Goal: Task Accomplishment & Management: Use online tool/utility

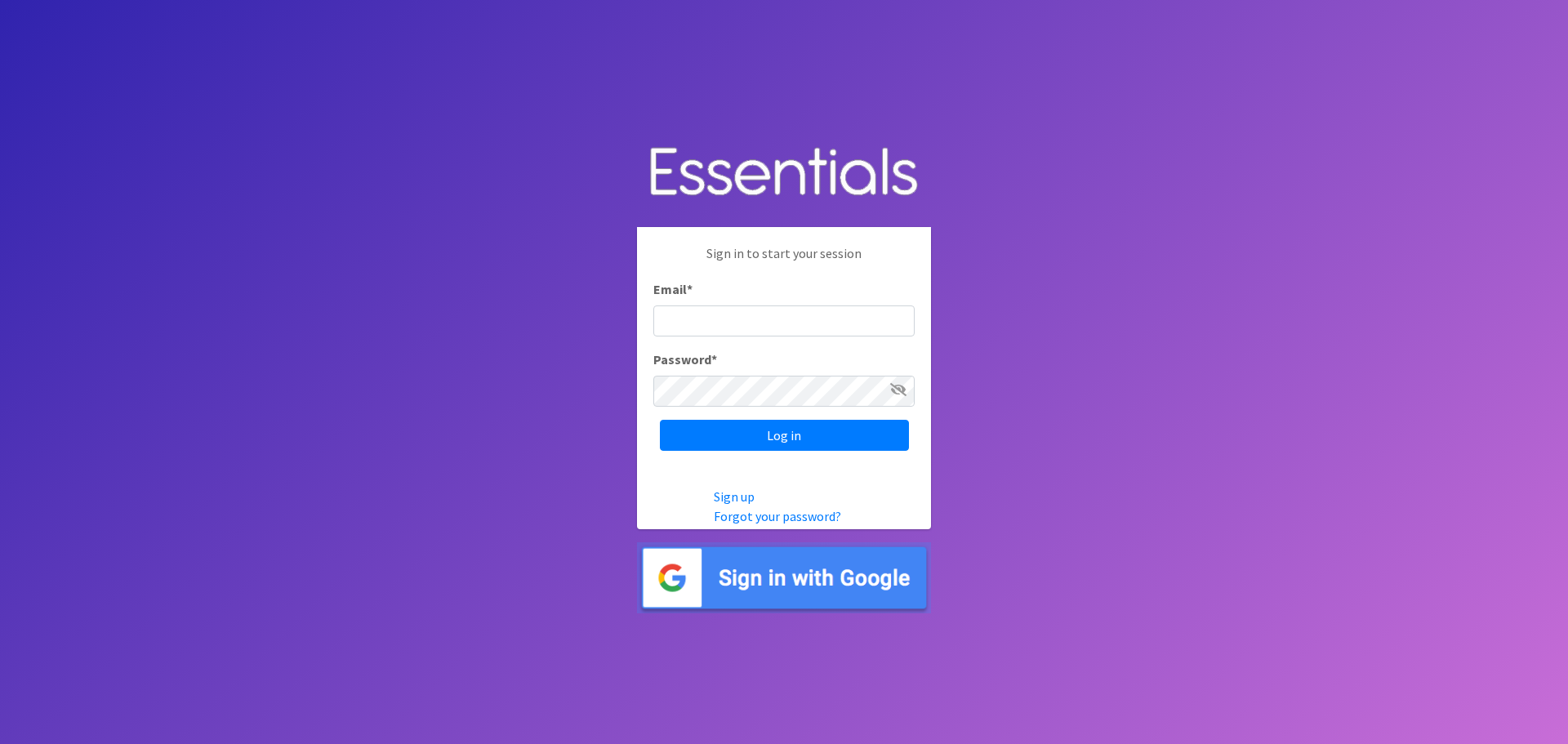
click at [755, 583] on img at bounding box center [784, 578] width 294 height 71
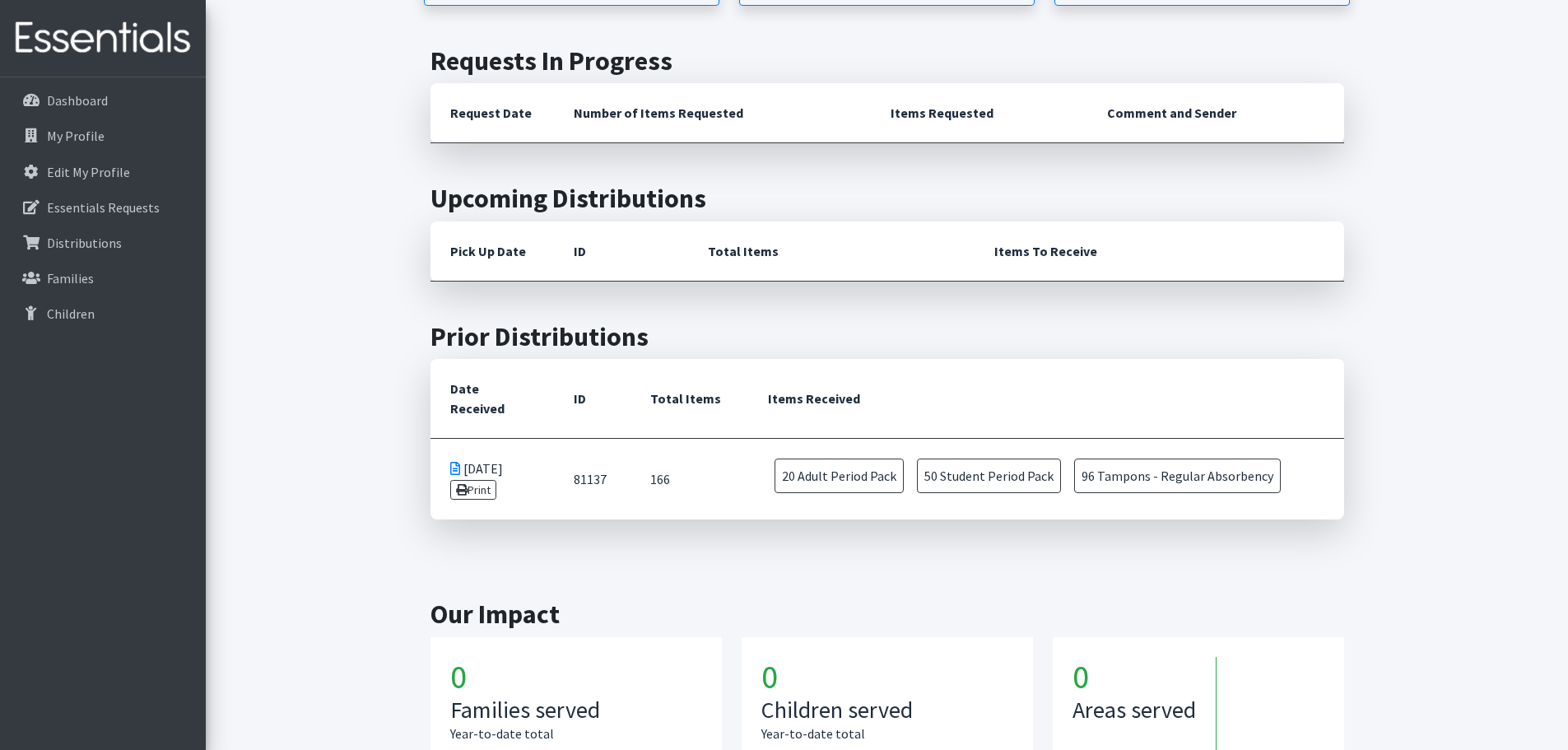
scroll to position [560, 0]
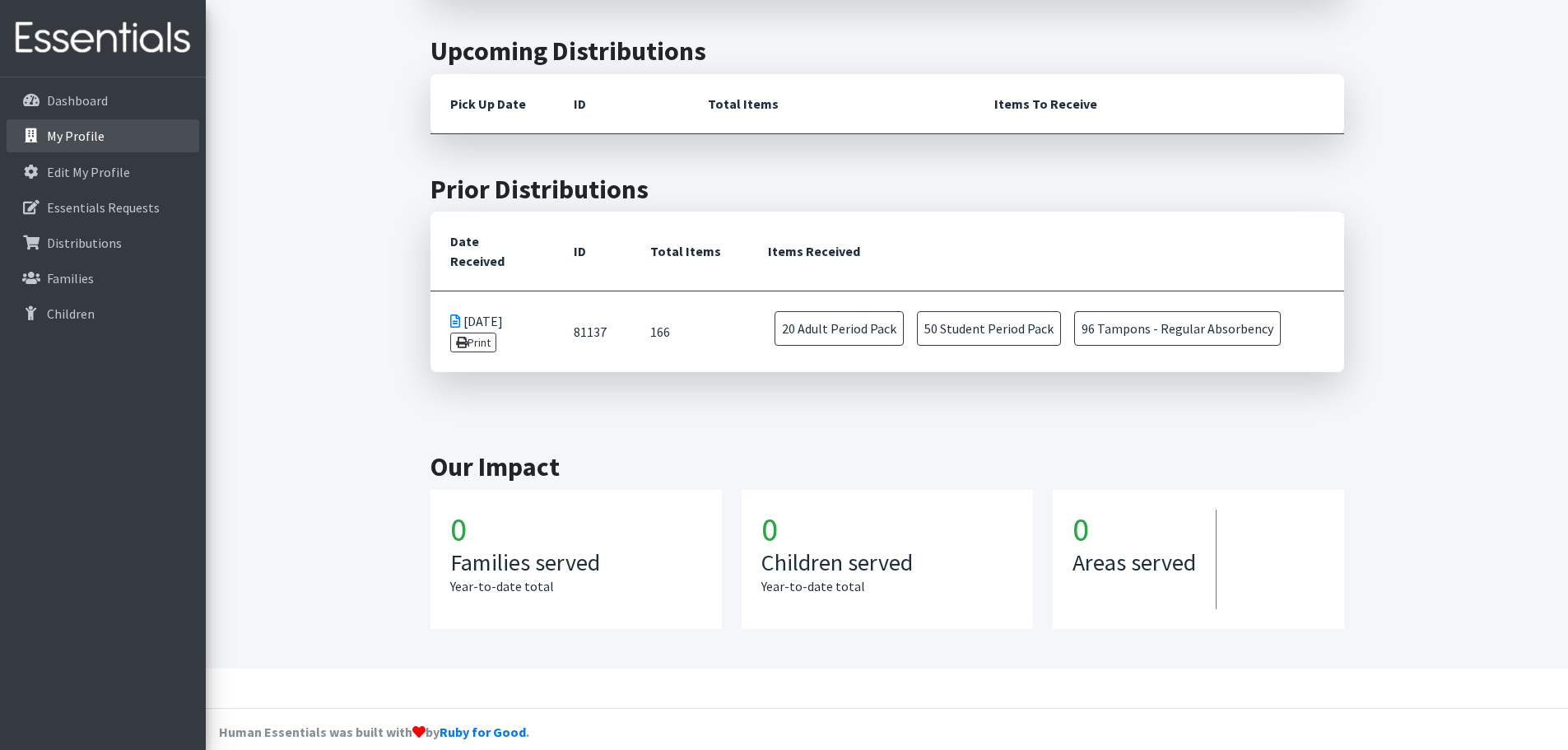
click at [72, 142] on p "My Profile" at bounding box center [76, 136] width 58 height 16
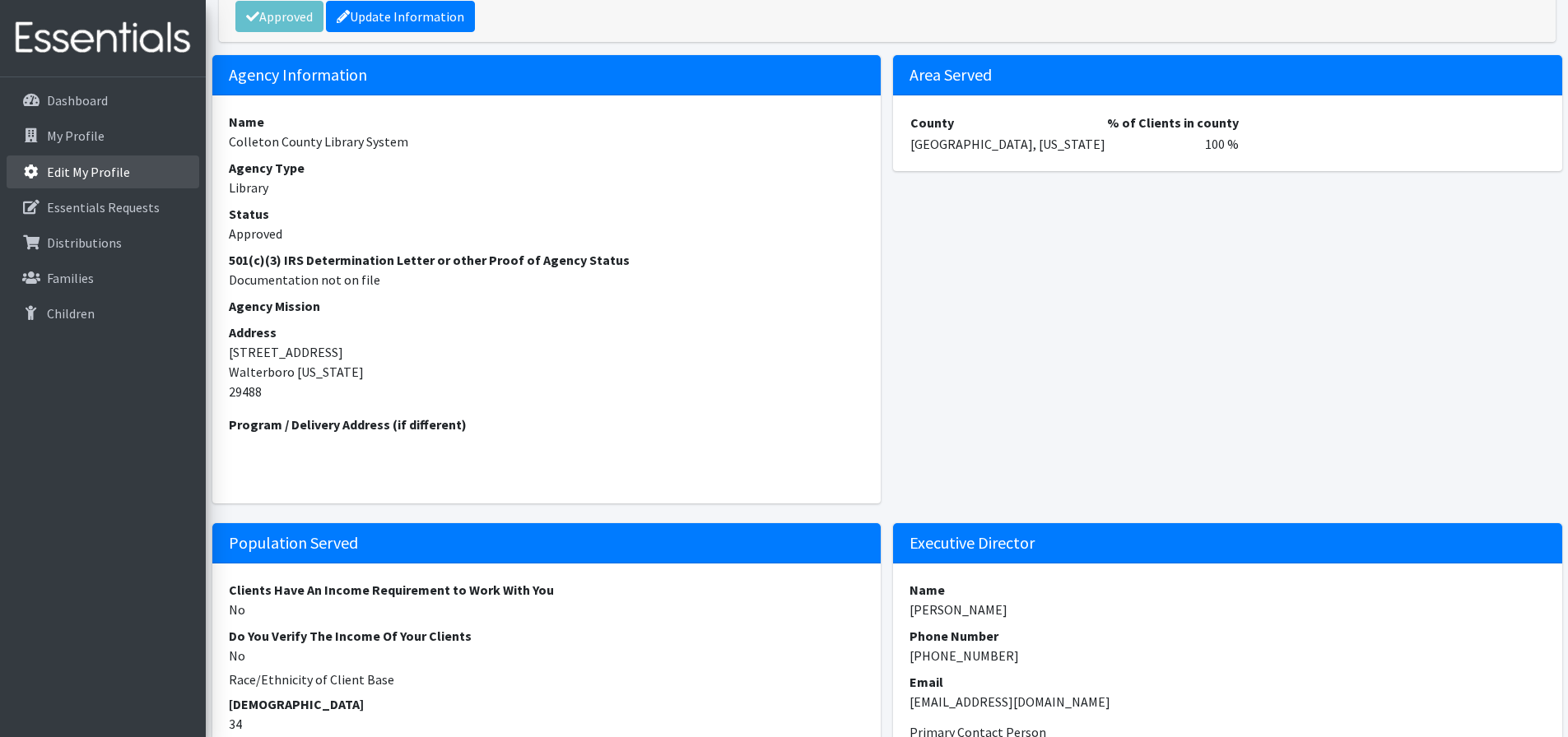
scroll to position [104, 0]
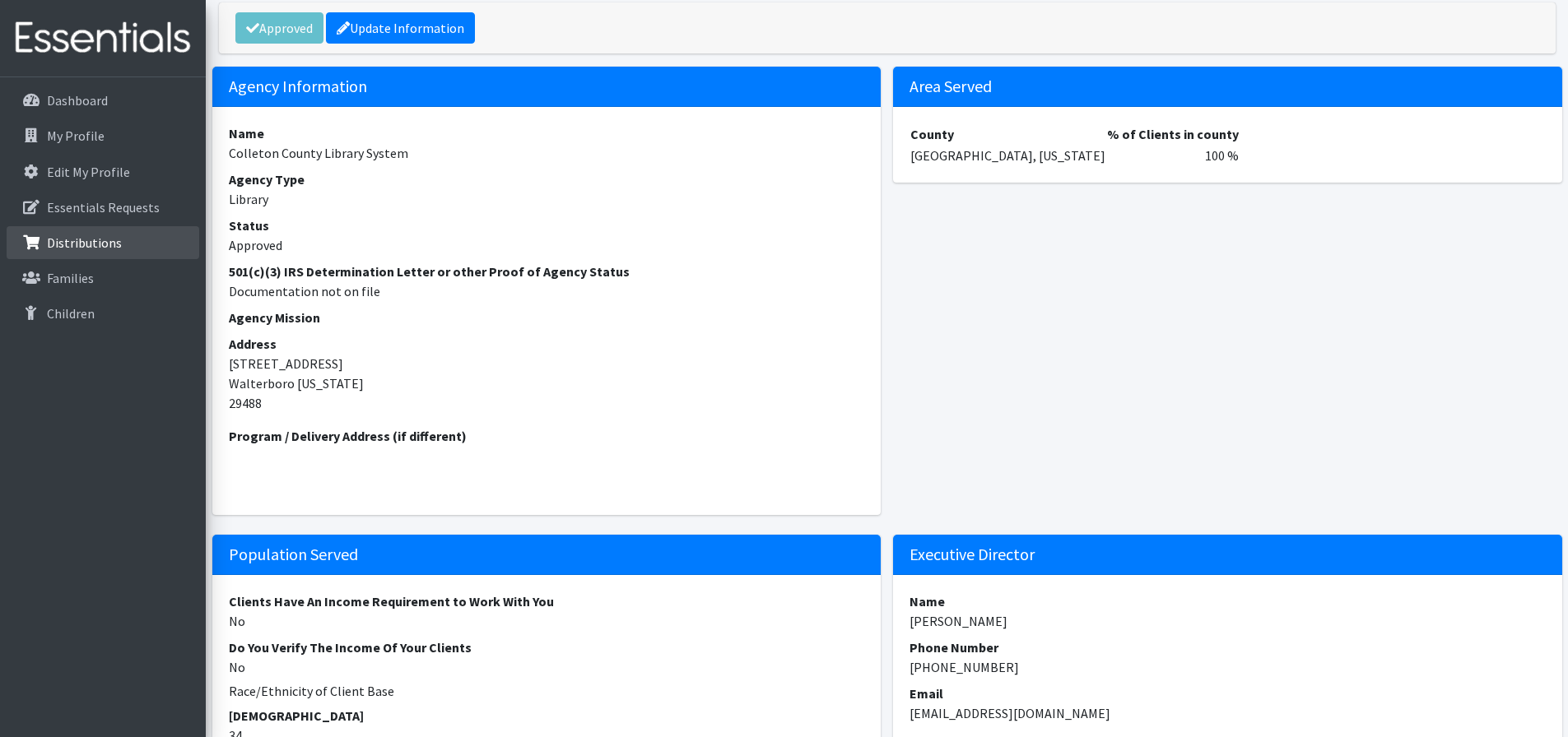
click at [116, 226] on link "Distributions" at bounding box center [102, 243] width 192 height 33
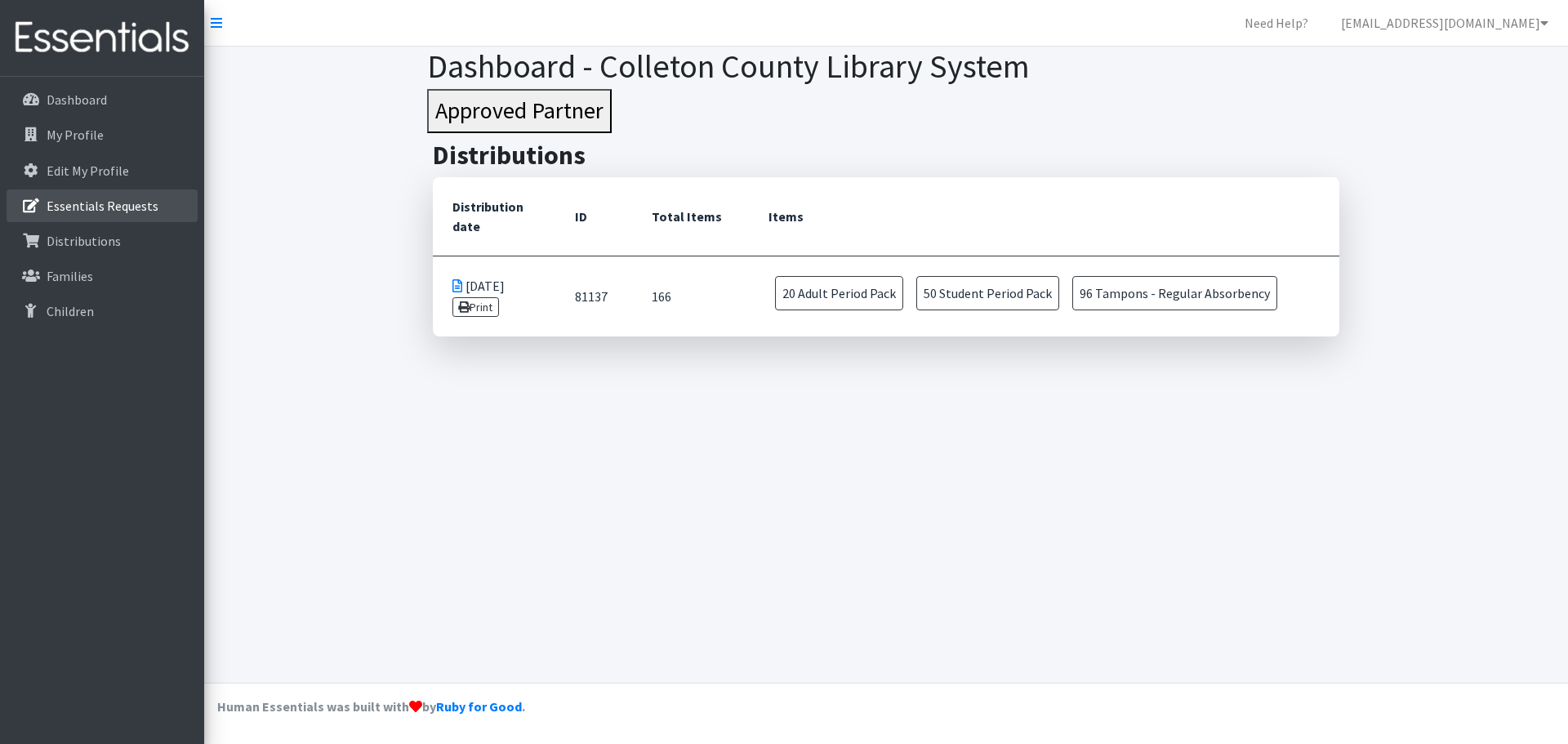
click at [114, 212] on p "Essentials Requests" at bounding box center [102, 206] width 111 height 16
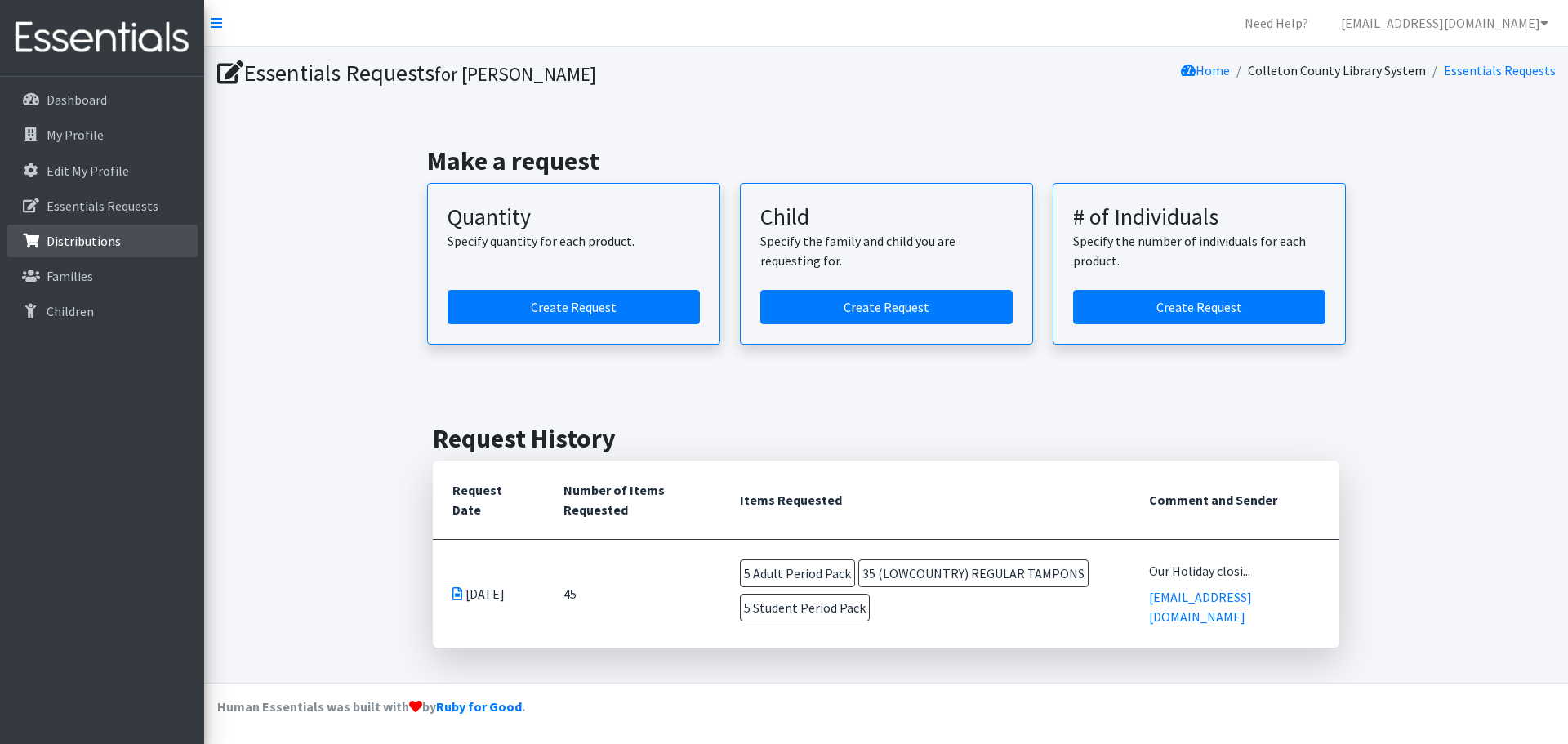
click at [90, 244] on p "Distributions" at bounding box center [83, 241] width 74 height 16
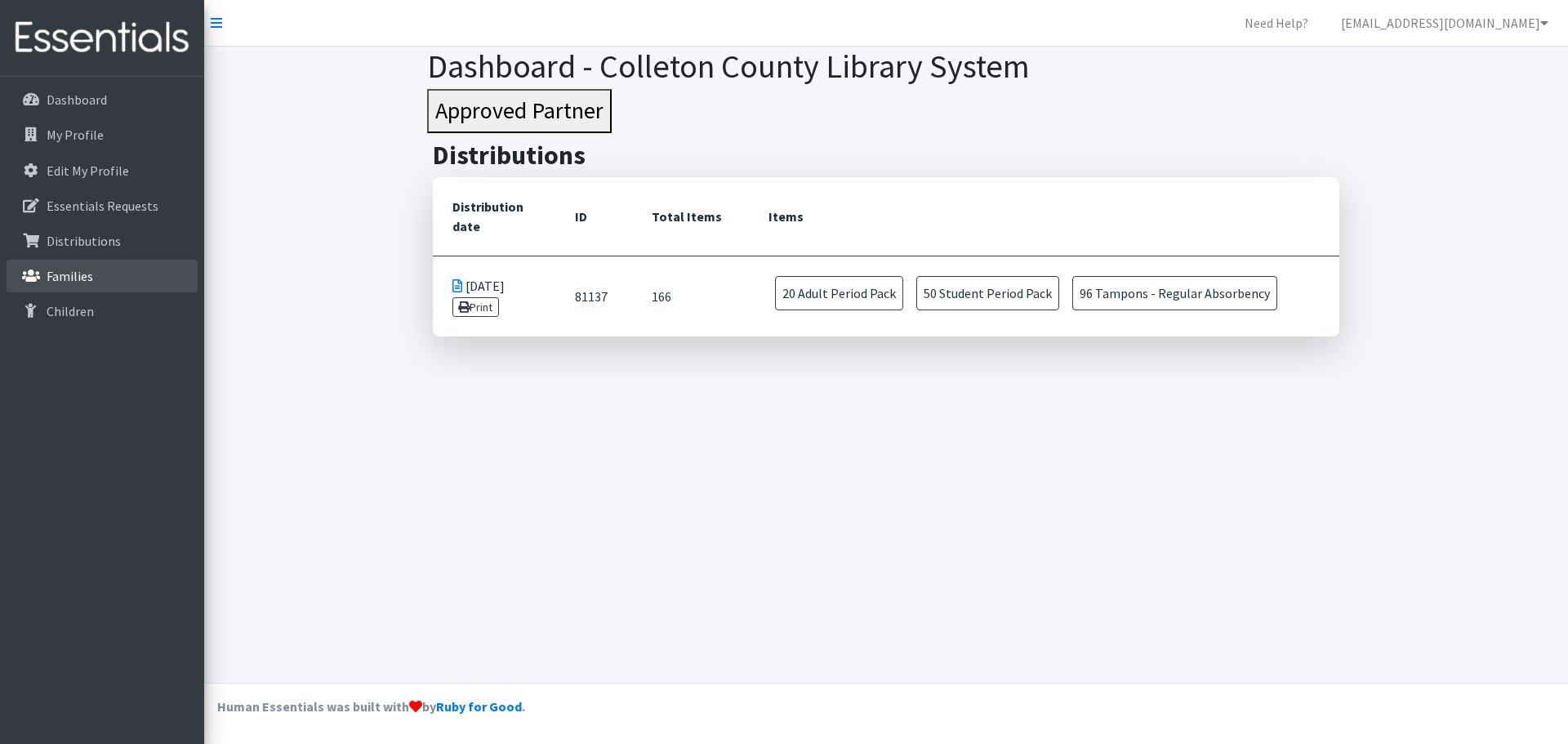
click at [97, 277] on link "Families" at bounding box center [102, 276] width 191 height 33
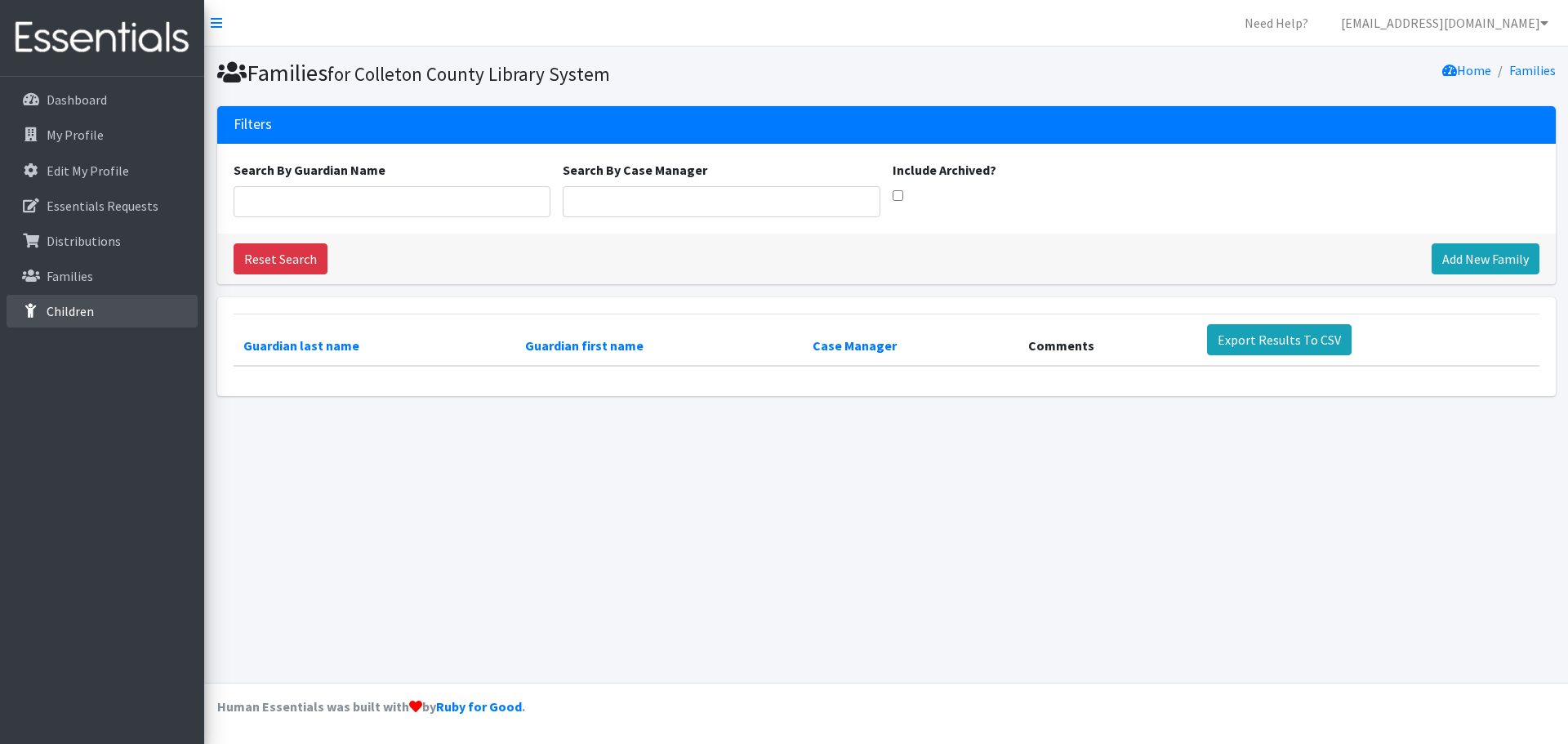
click at [105, 307] on link "Children" at bounding box center [102, 310] width 191 height 33
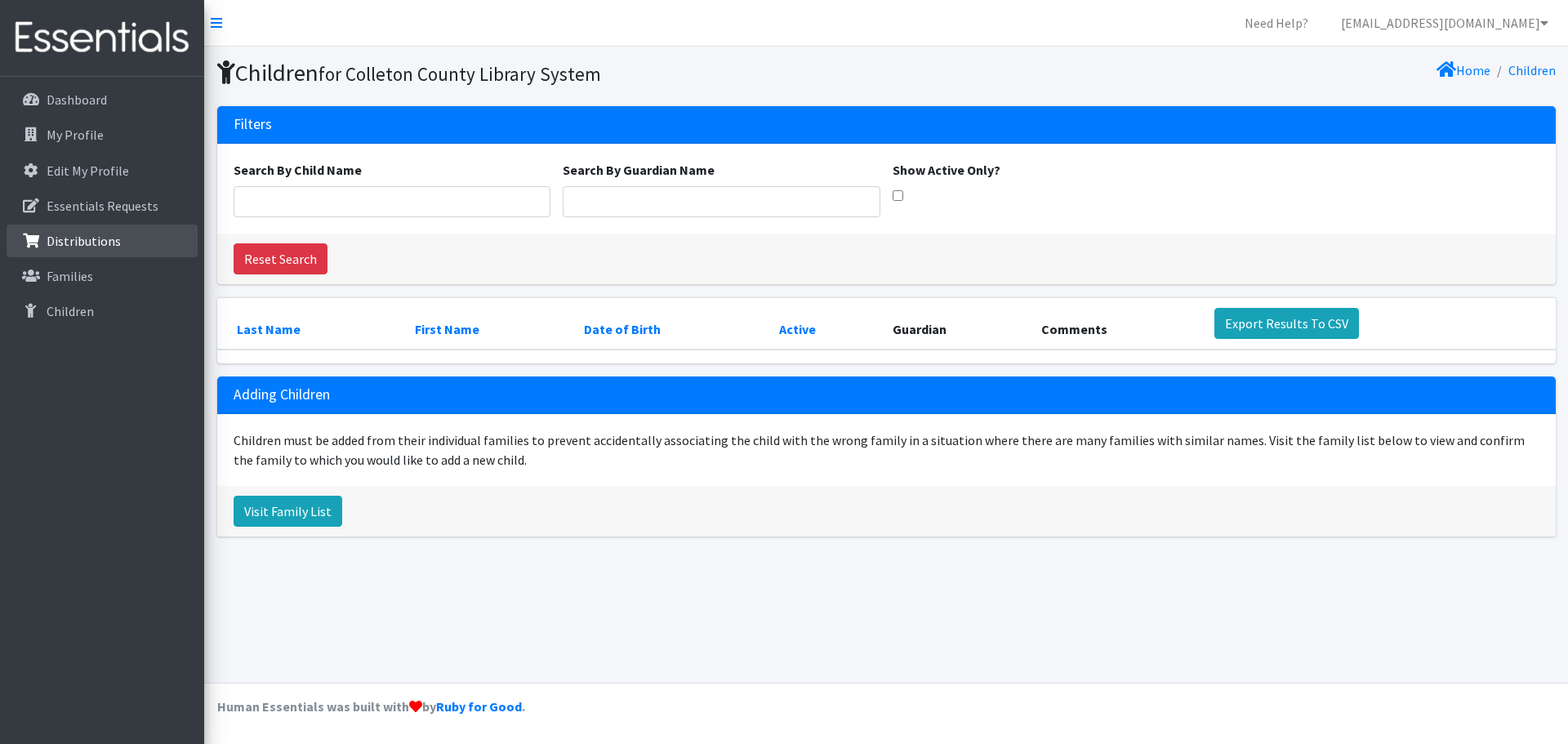
click at [101, 245] on p "Distributions" at bounding box center [83, 241] width 74 height 16
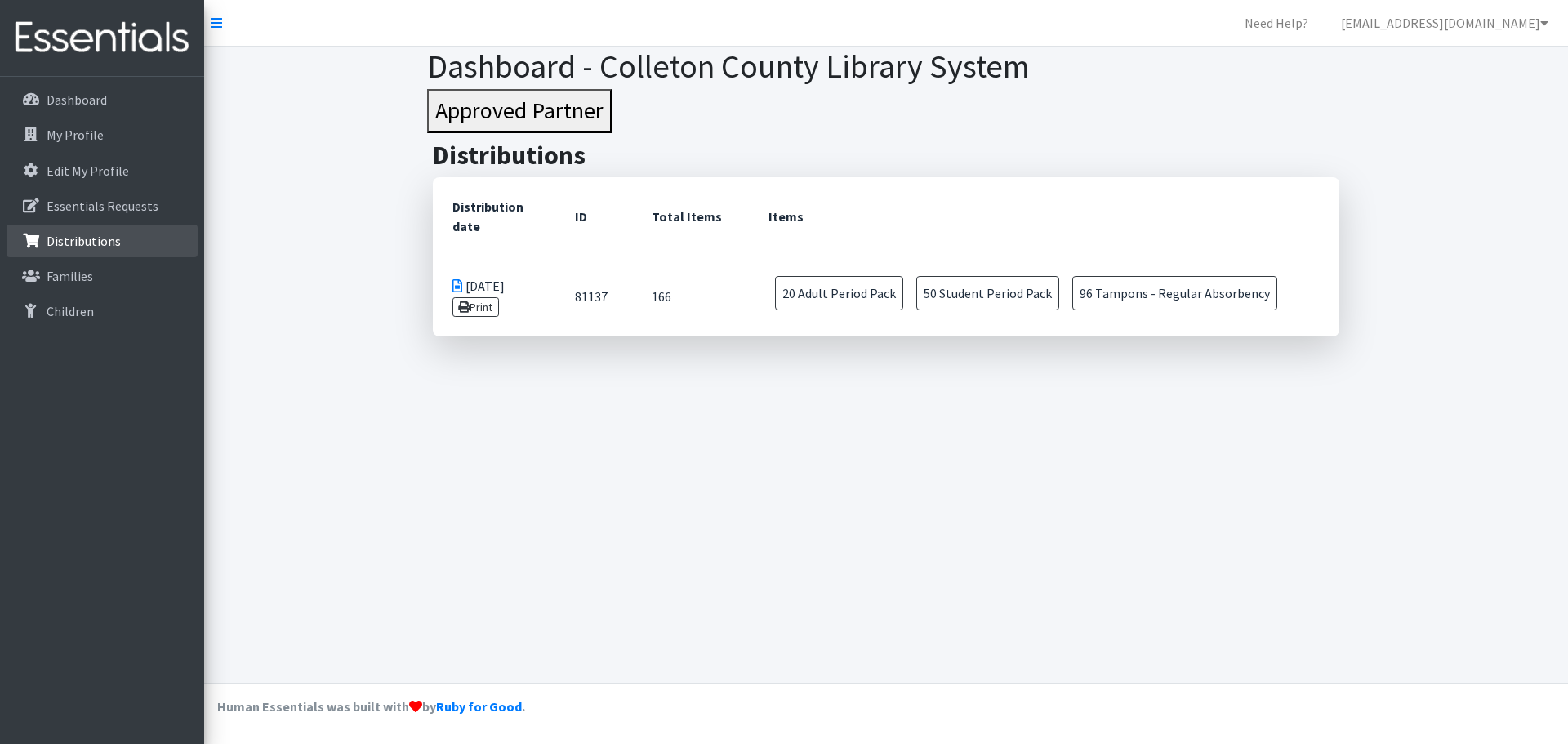
click at [106, 225] on link "Distributions" at bounding box center [102, 241] width 191 height 33
click at [111, 200] on p "Essentials Requests" at bounding box center [102, 206] width 111 height 16
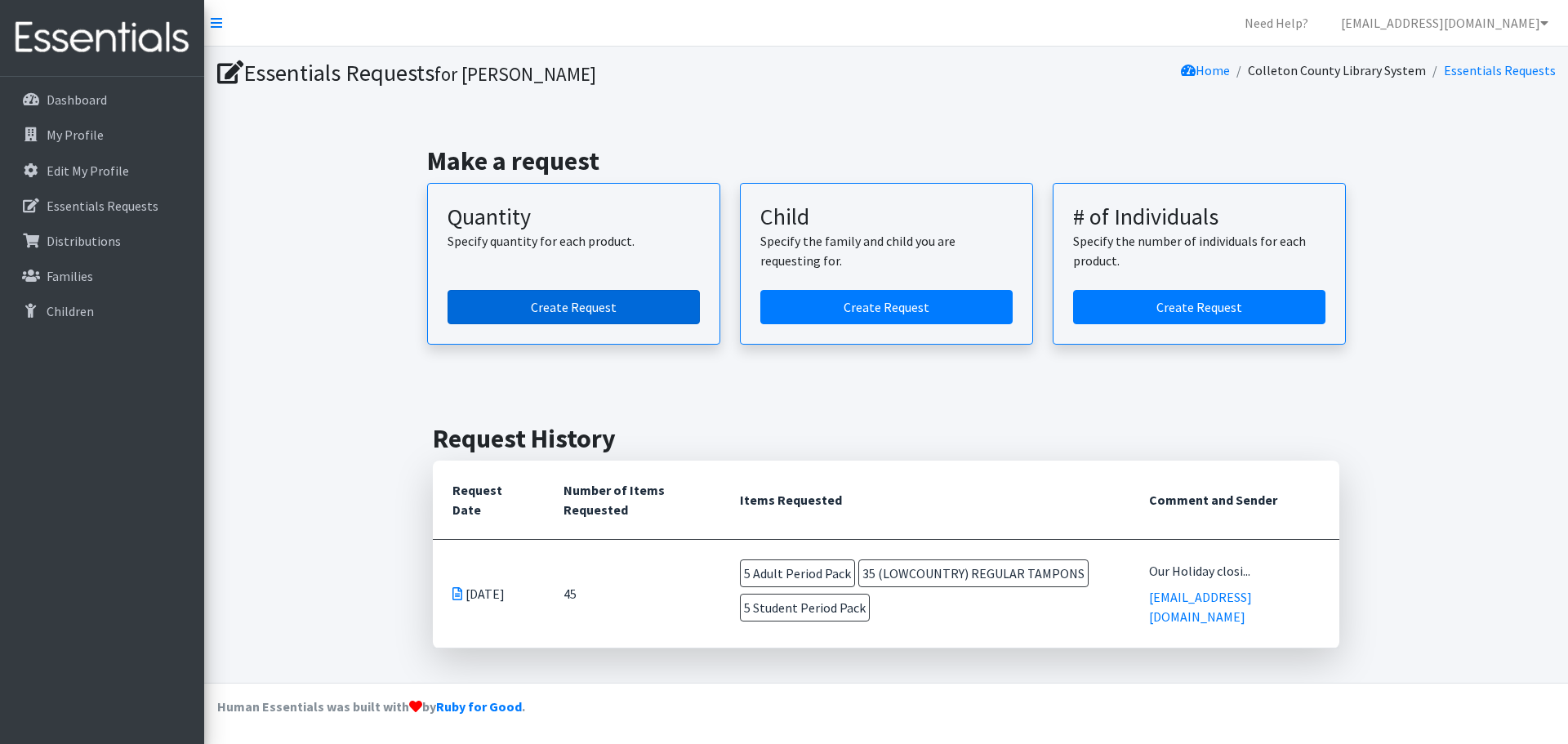
click at [611, 305] on link "Create Request" at bounding box center [574, 307] width 252 height 34
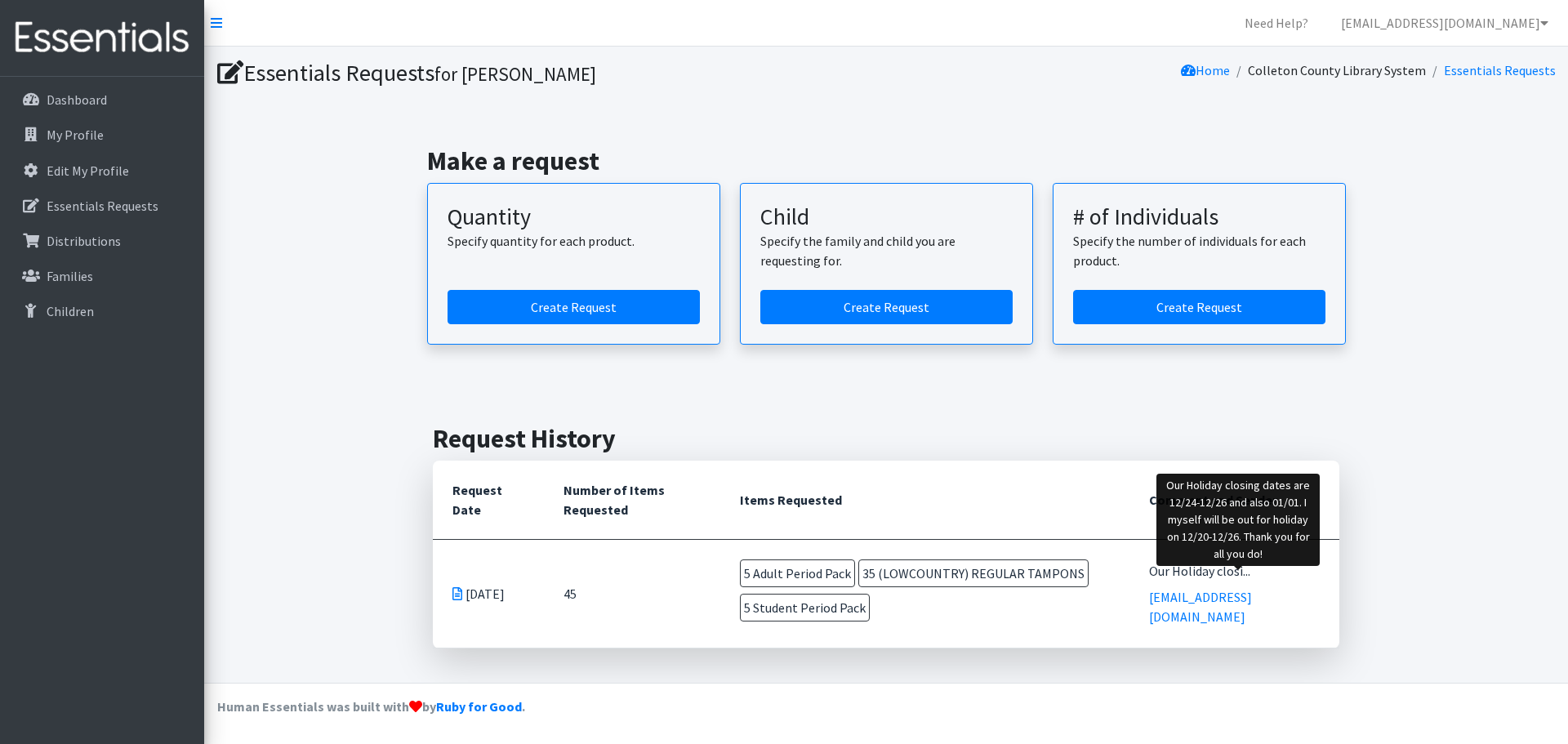
click at [1260, 581] on div "Our Holiday closi..." at bounding box center [1234, 571] width 170 height 20
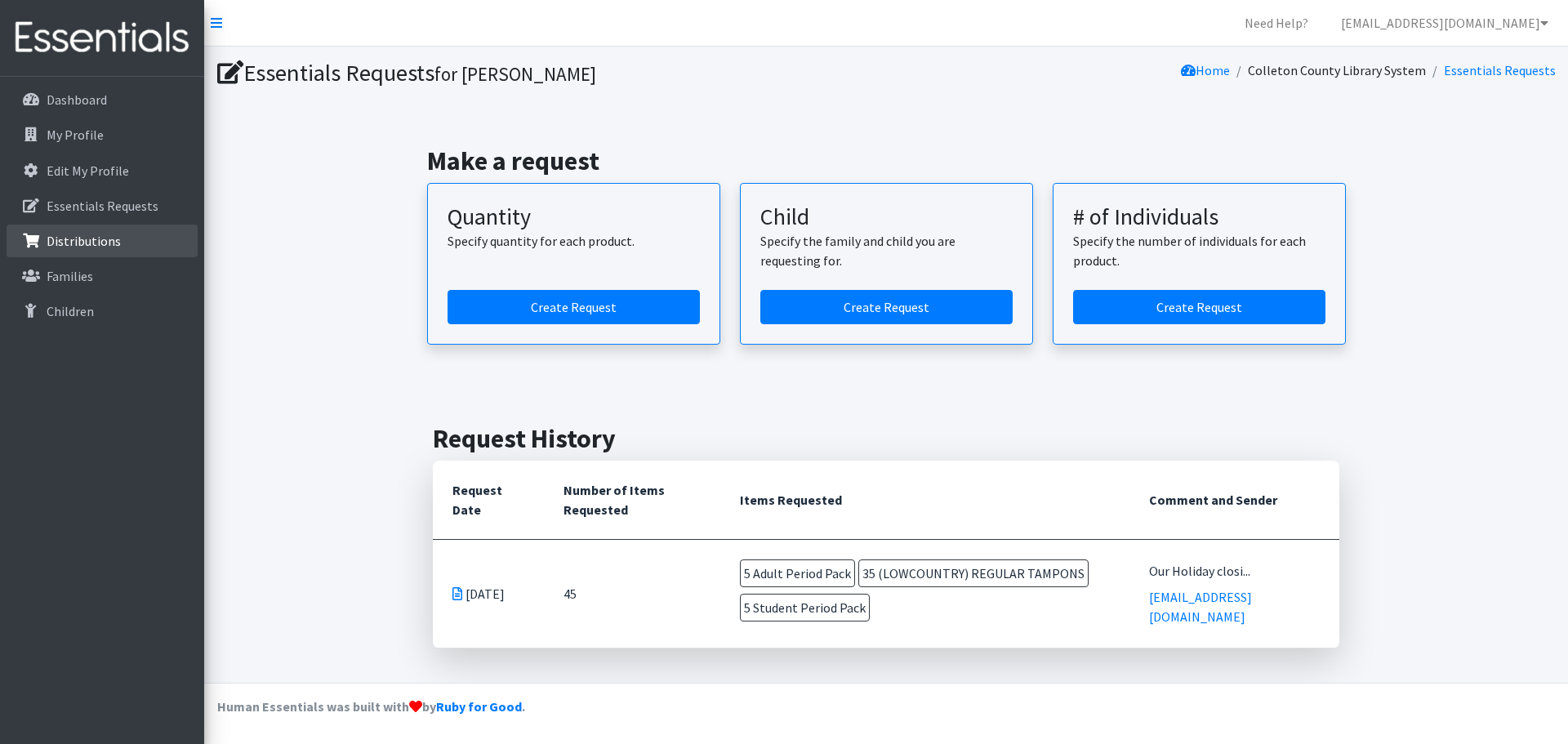
click at [99, 238] on p "Distributions" at bounding box center [83, 241] width 74 height 16
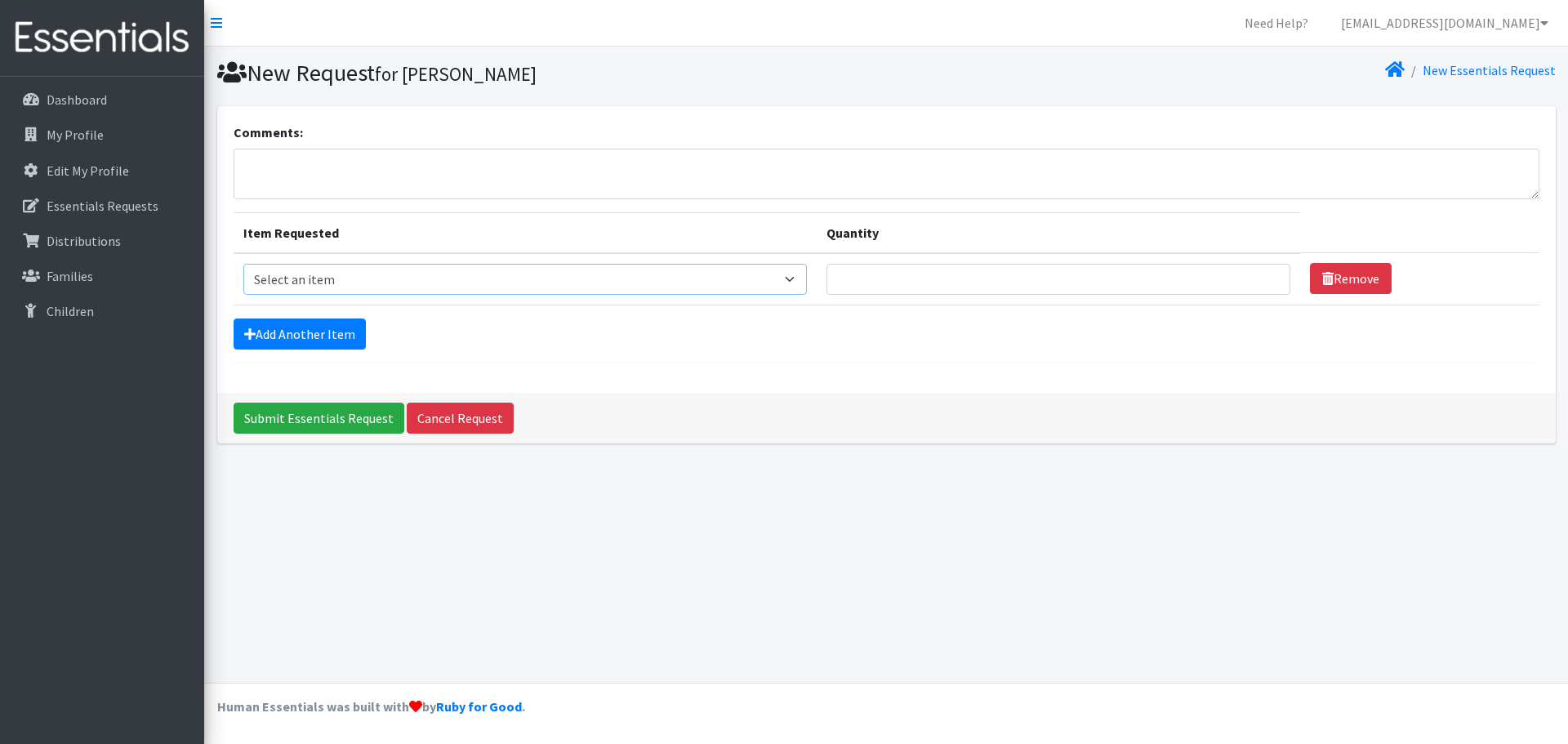
click at [375, 285] on select "Select an item (LOWCOUNTRY) REGULAR TAMPONS Adult Period Pack Student Period Pa…" at bounding box center [525, 279] width 565 height 31
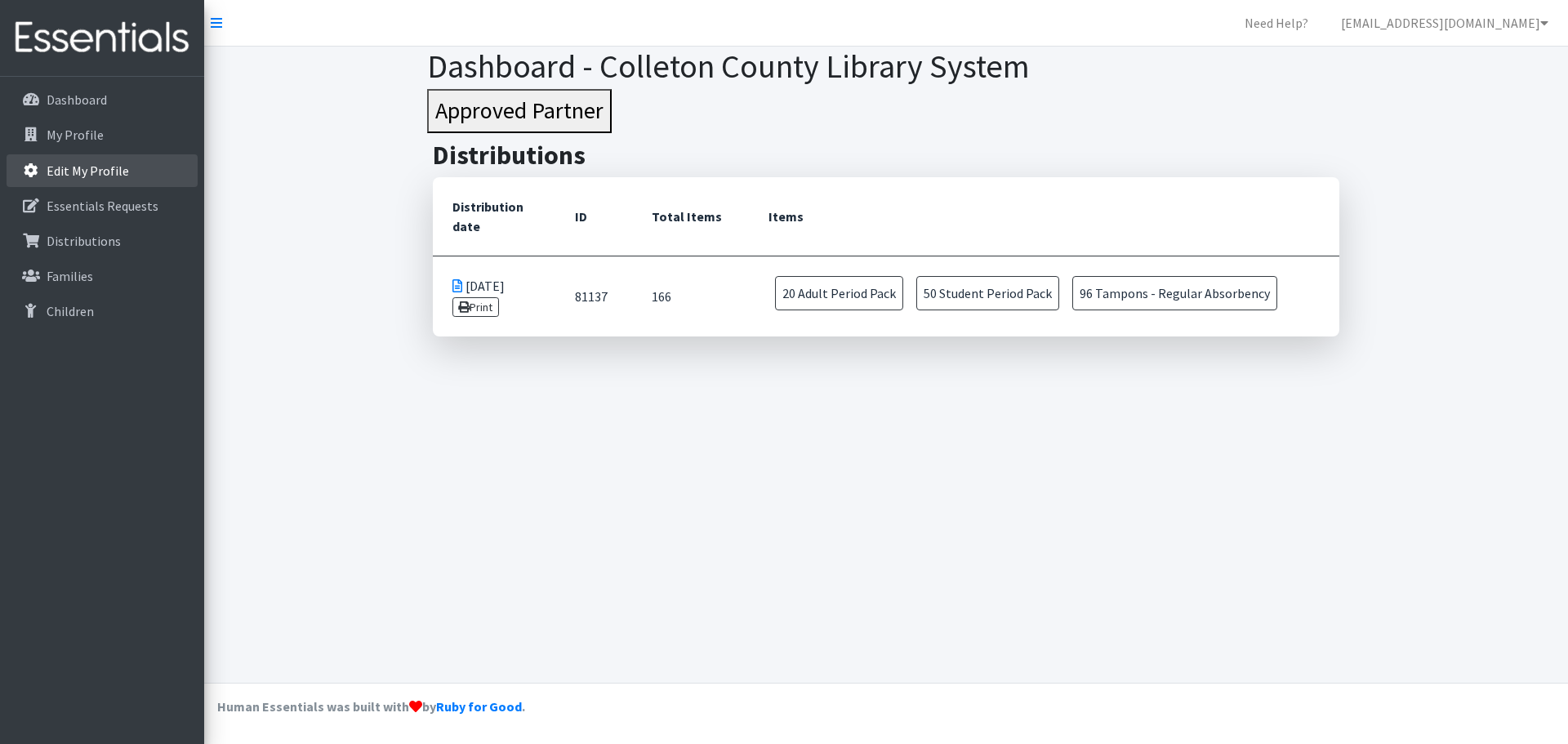
click at [59, 175] on p "Edit My Profile" at bounding box center [87, 170] width 82 height 16
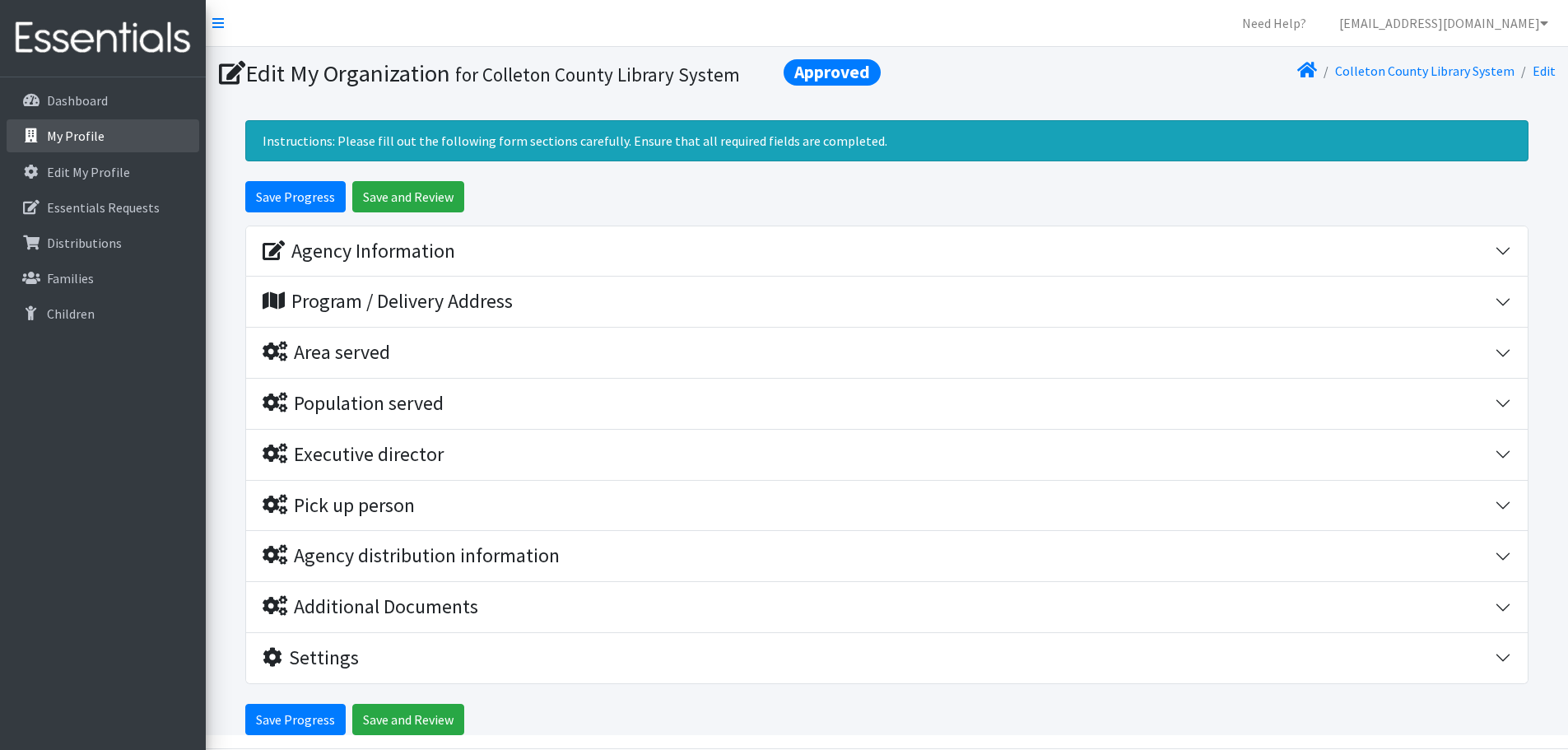
click at [119, 130] on link "My Profile" at bounding box center [102, 136] width 192 height 33
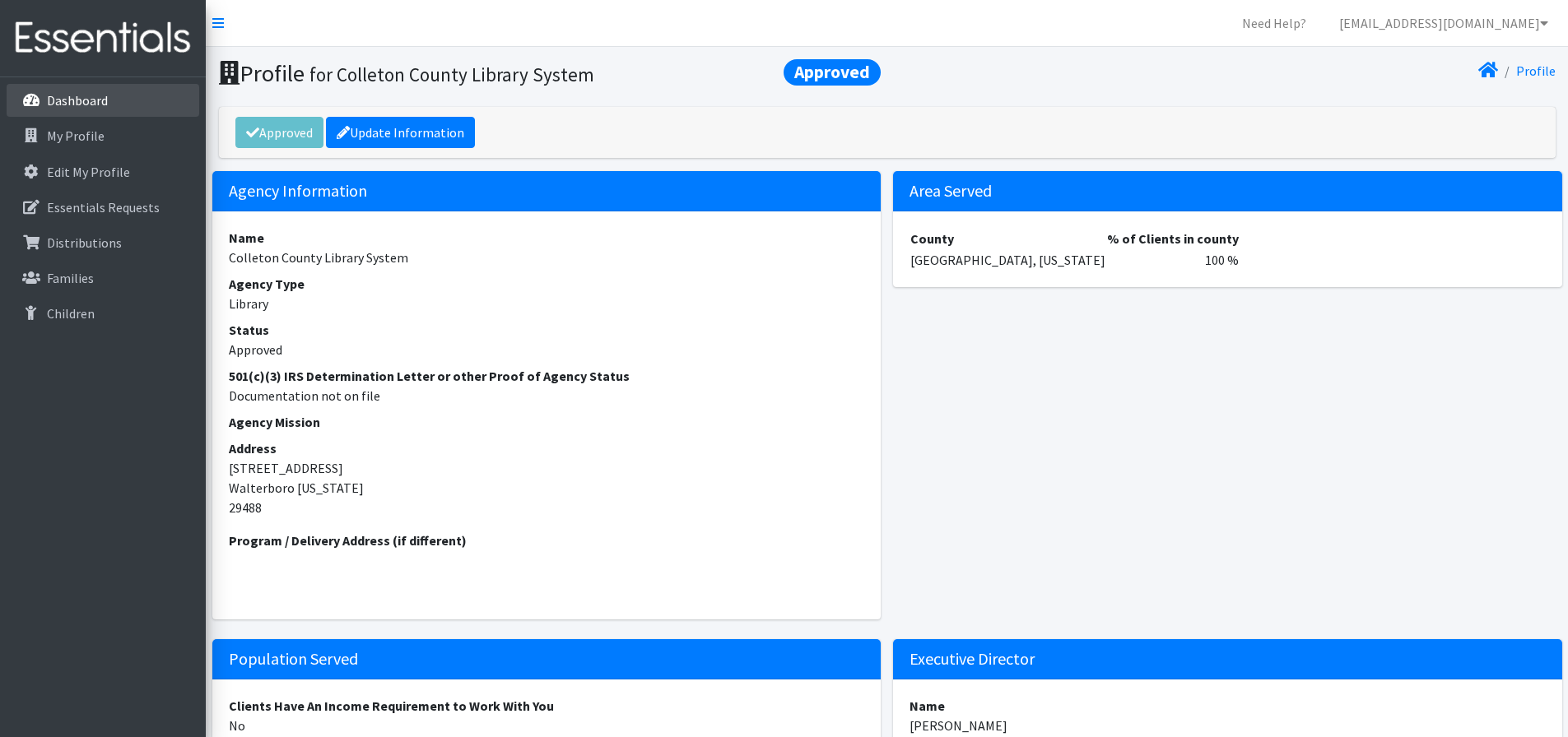
click at [118, 111] on link "Dashboard" at bounding box center [102, 100] width 192 height 33
